Goal: Find specific page/section: Find specific page/section

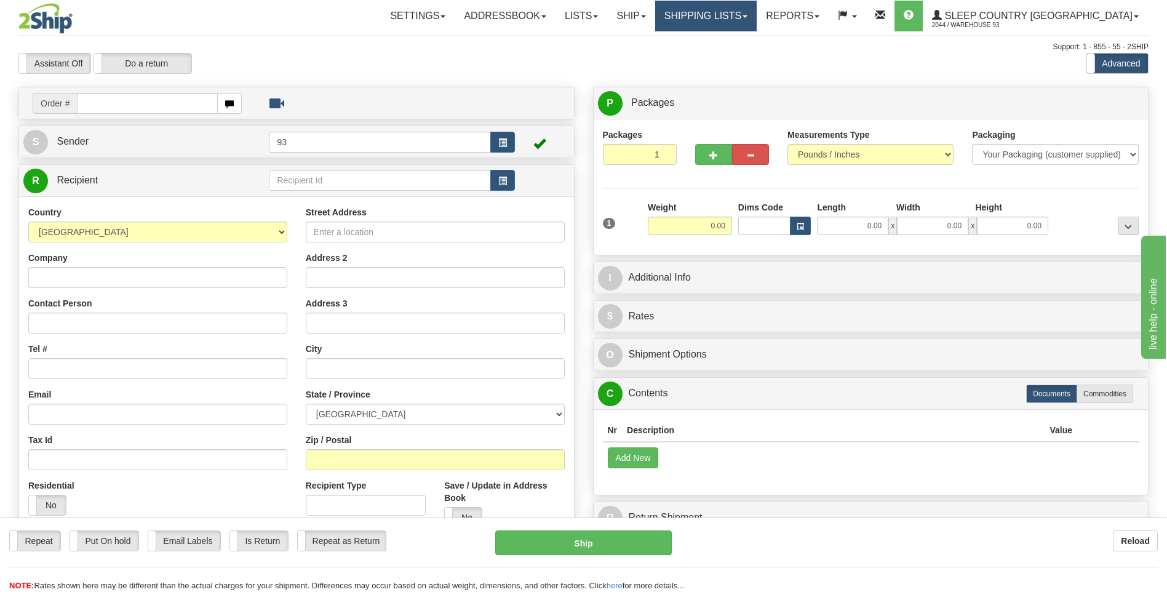
click at [747, 12] on link "Shipping lists" at bounding box center [706, 16] width 102 height 31
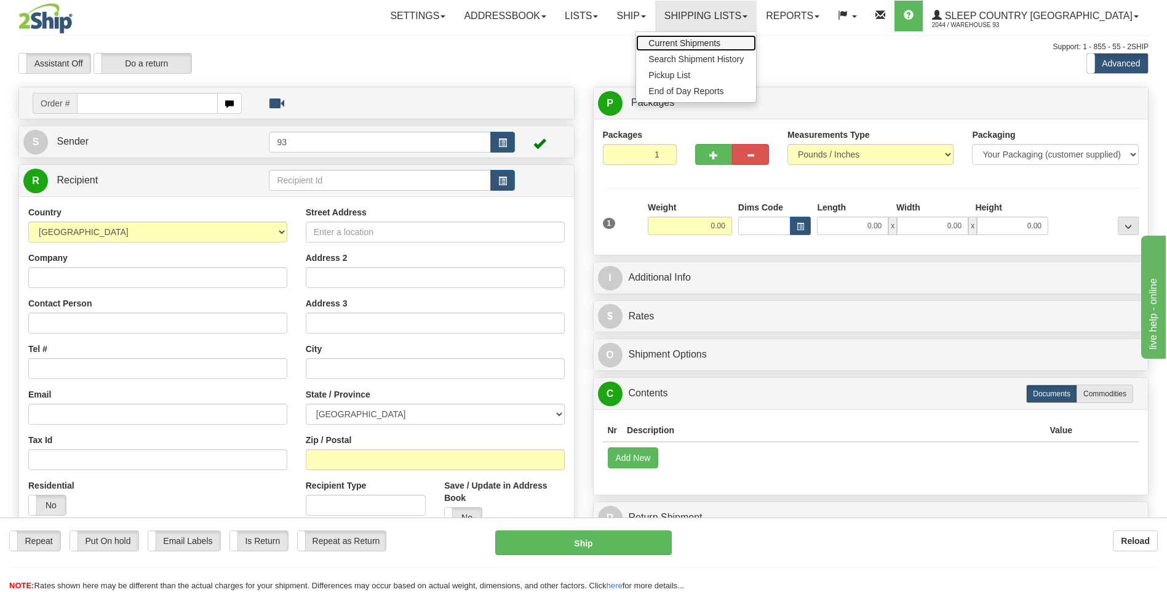
click at [720, 46] on span "Current Shipments" at bounding box center [684, 43] width 72 height 10
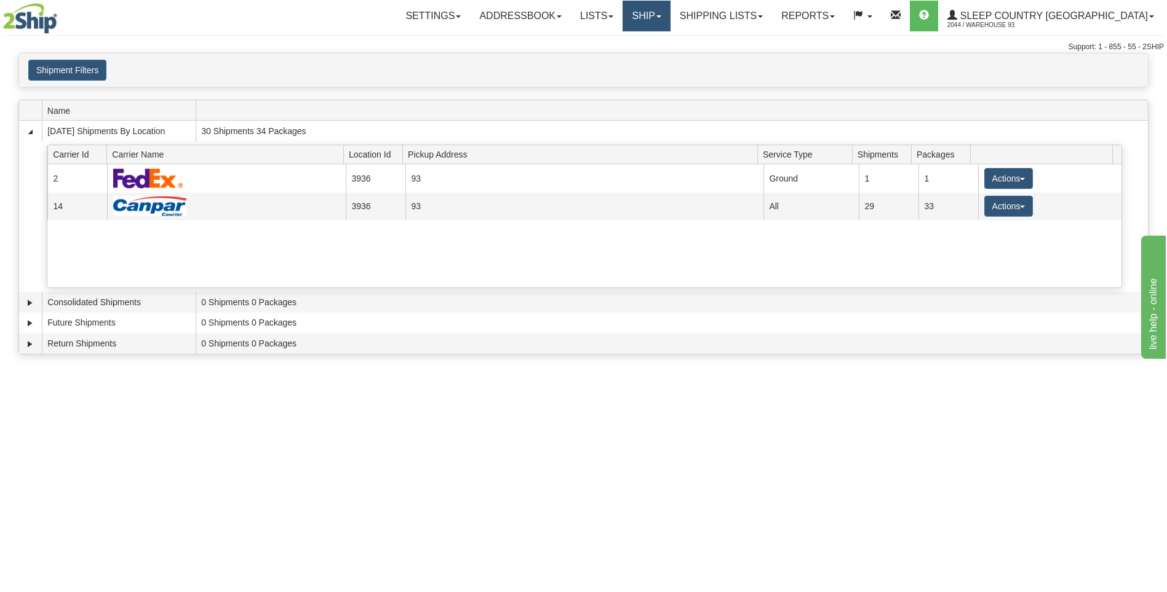
click at [670, 13] on link "Ship" at bounding box center [646, 16] width 47 height 31
click at [618, 39] on span "Ship Screen" at bounding box center [594, 43] width 47 height 10
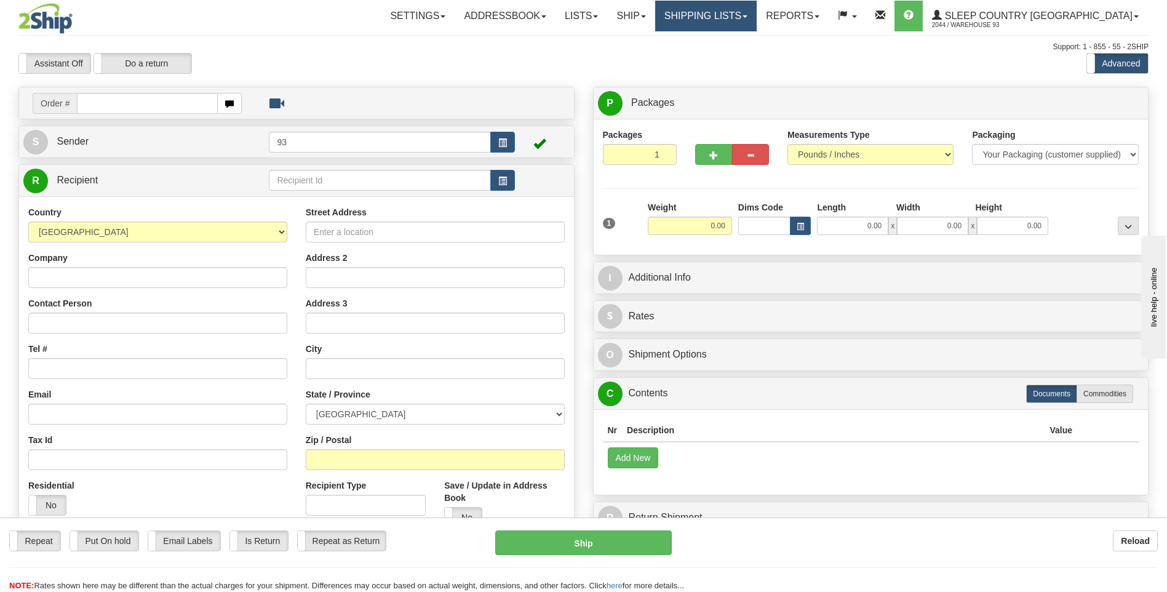
click at [730, 10] on link "Shipping lists" at bounding box center [706, 16] width 102 height 31
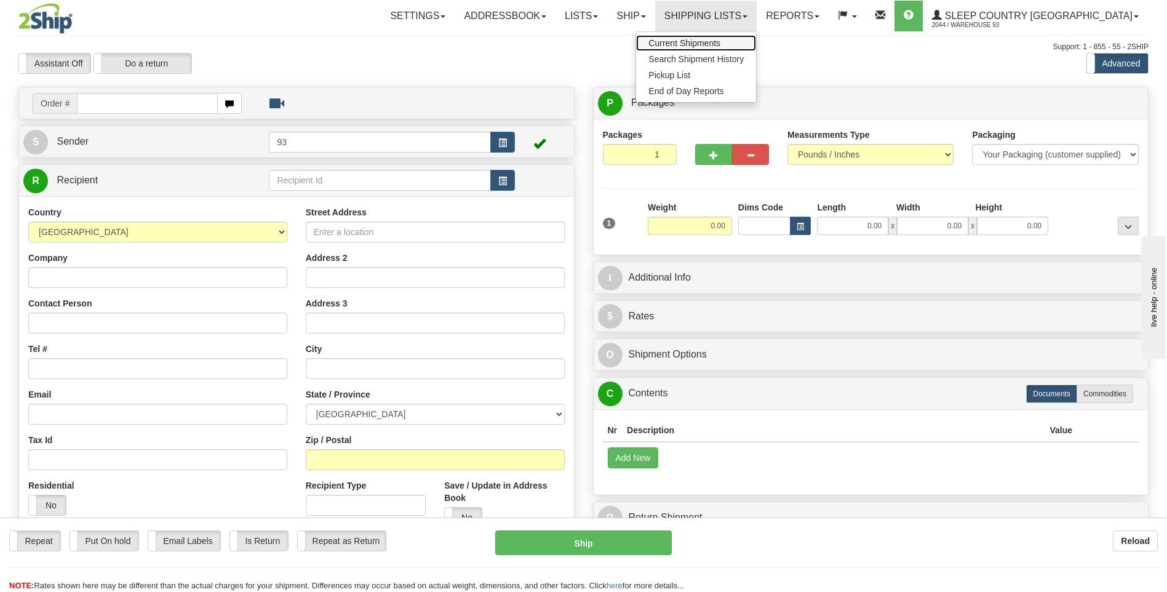
click at [725, 37] on link "Current Shipments" at bounding box center [696, 43] width 120 height 16
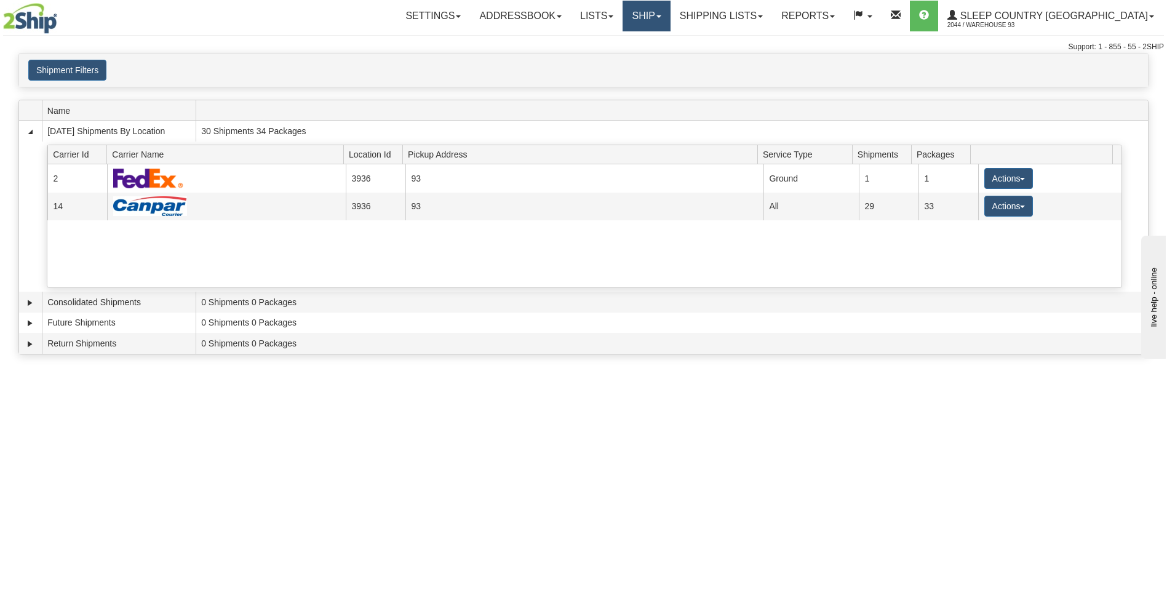
click at [670, 12] on link "Ship" at bounding box center [646, 16] width 47 height 31
click at [670, 38] on link "Ship Screen" at bounding box center [614, 43] width 111 height 16
